Goal: Find specific page/section

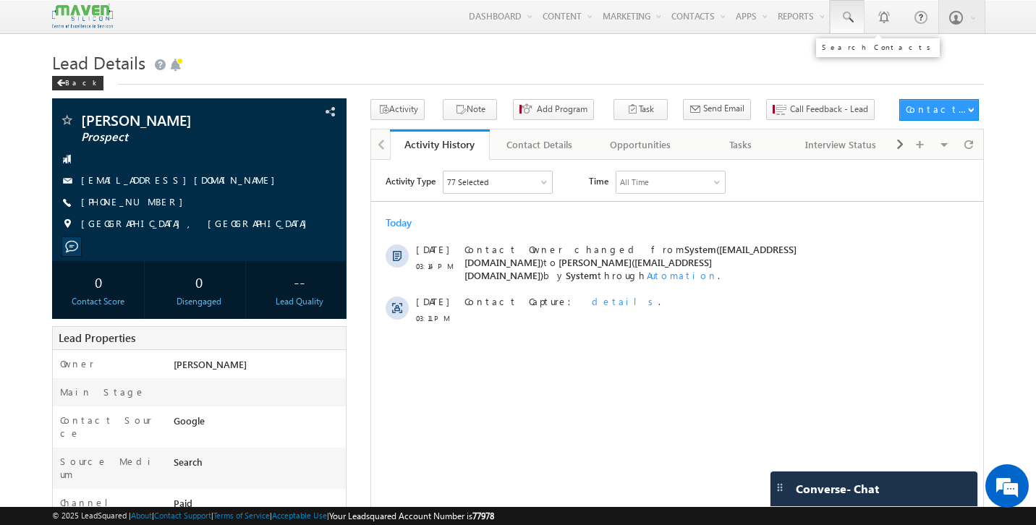
click at [848, 14] on span at bounding box center [847, 17] width 14 height 14
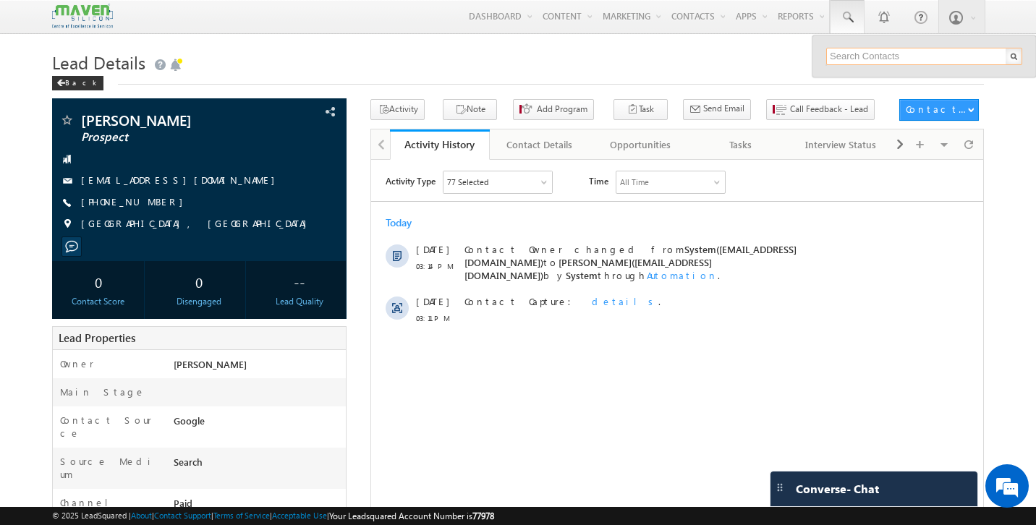
paste input "9030864339"
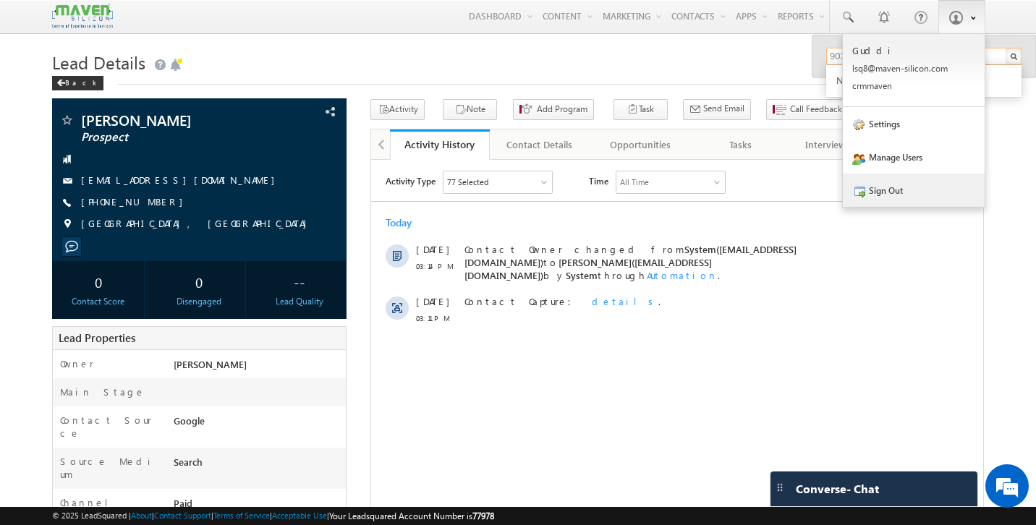
type input "9030864339"
click at [894, 183] on link "Sign Out" at bounding box center [914, 190] width 142 height 33
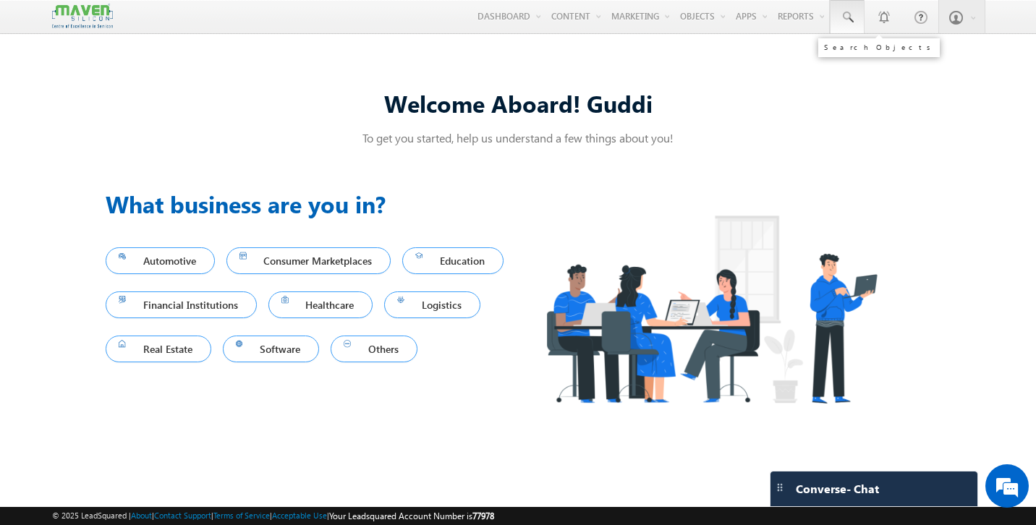
click at [846, 13] on span at bounding box center [847, 17] width 14 height 14
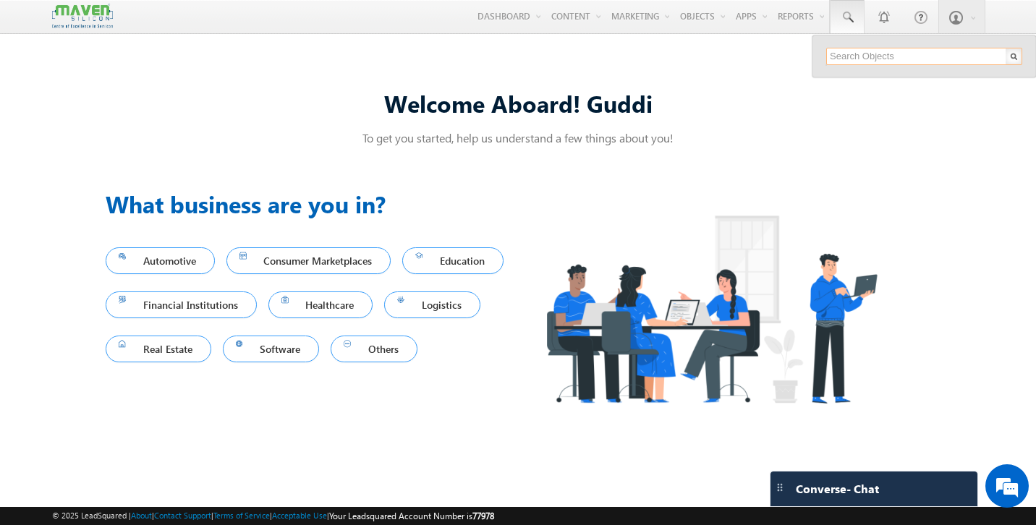
click at [865, 58] on input "text" at bounding box center [924, 56] width 196 height 17
paste input "9030864339"
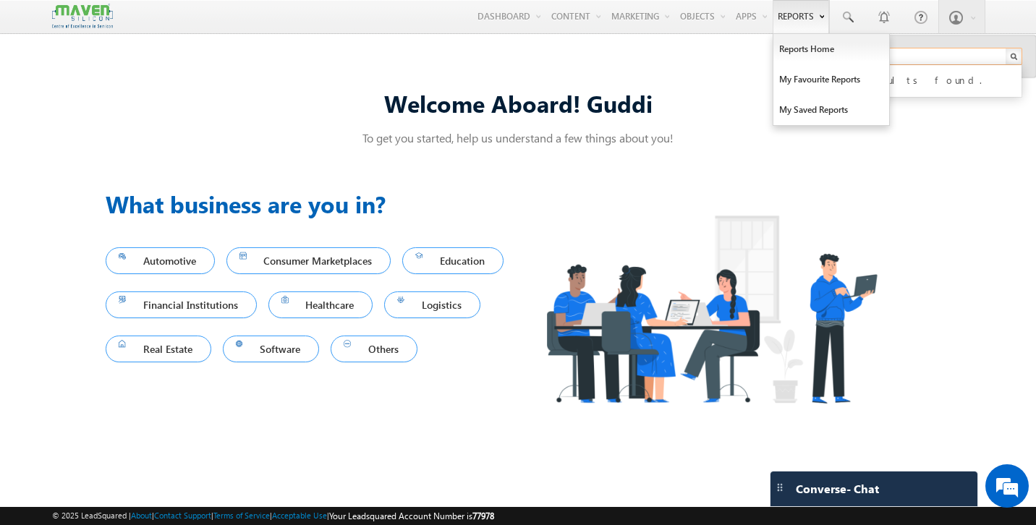
type input "9030864339"
